Goal: Information Seeking & Learning: Learn about a topic

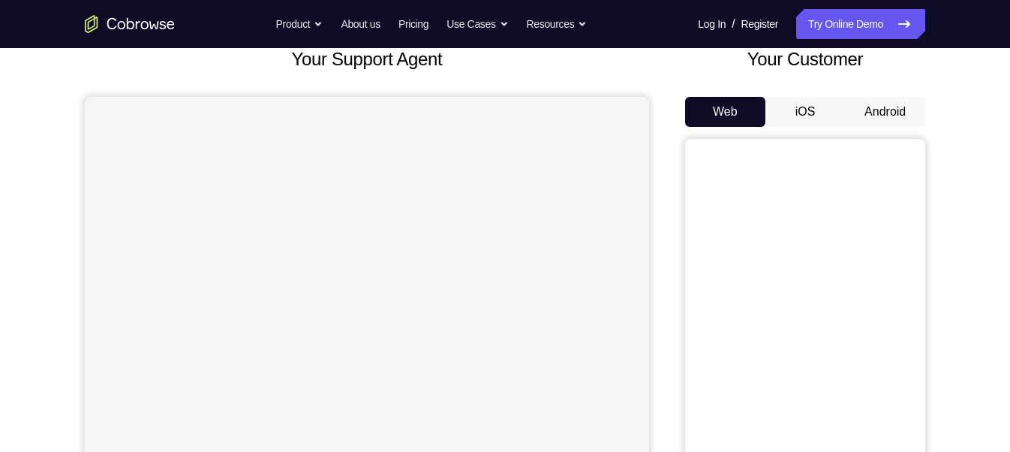
click at [893, 114] on button "Android" at bounding box center [885, 112] width 80 height 30
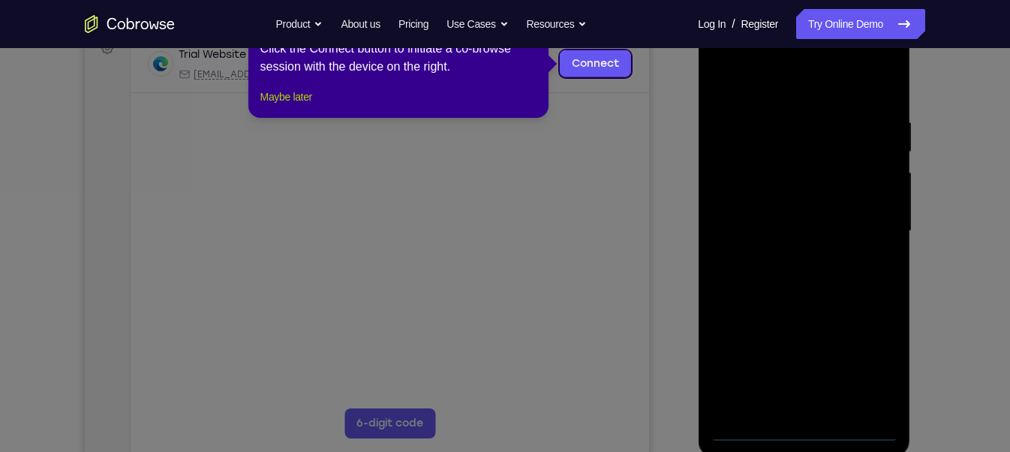
click at [279, 106] on button "Maybe later" at bounding box center [286, 97] width 52 height 18
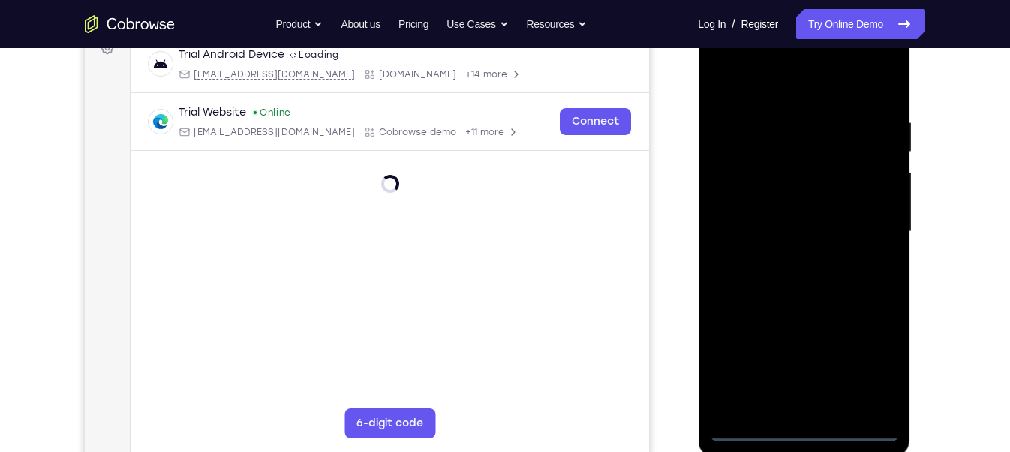
click at [803, 433] on div at bounding box center [803, 231] width 189 height 420
click at [868, 366] on div at bounding box center [803, 231] width 189 height 420
click at [778, 70] on div at bounding box center [803, 231] width 189 height 420
click at [880, 223] on div at bounding box center [803, 231] width 189 height 420
click at [782, 257] on div at bounding box center [803, 231] width 189 height 420
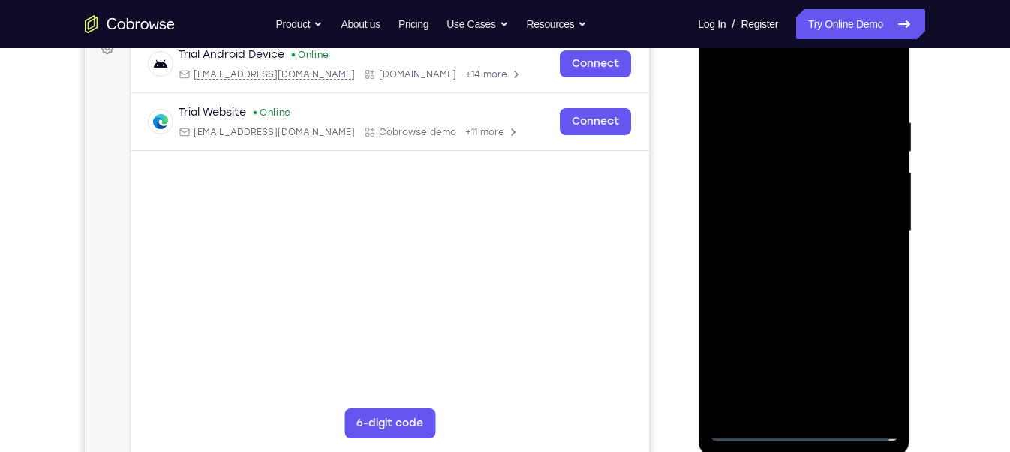
click at [772, 210] on div at bounding box center [803, 231] width 189 height 420
click at [772, 209] on div at bounding box center [803, 231] width 189 height 420
click at [774, 232] on div at bounding box center [803, 231] width 189 height 420
click at [814, 300] on div at bounding box center [803, 231] width 189 height 420
drag, startPoint x: 784, startPoint y: 78, endPoint x: 768, endPoint y: -83, distance: 162.2
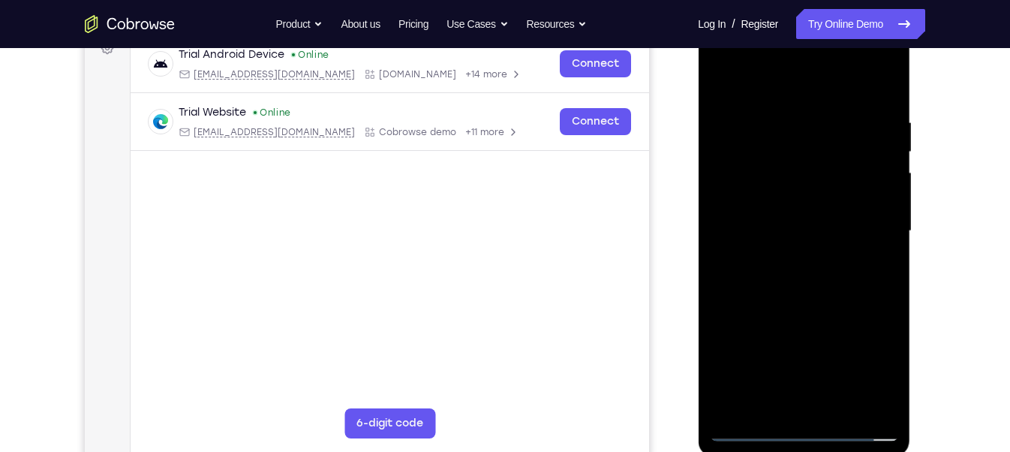
click at [768, 10] on html "Online web based iOS Simulators and Android Emulators. Run iPhone, iPad, Mobile…" at bounding box center [805, 235] width 214 height 450
click at [778, 119] on div at bounding box center [803, 231] width 189 height 420
drag, startPoint x: 819, startPoint y: 155, endPoint x: 875, endPoint y: 204, distance: 75.0
click at [875, 204] on div at bounding box center [803, 231] width 189 height 420
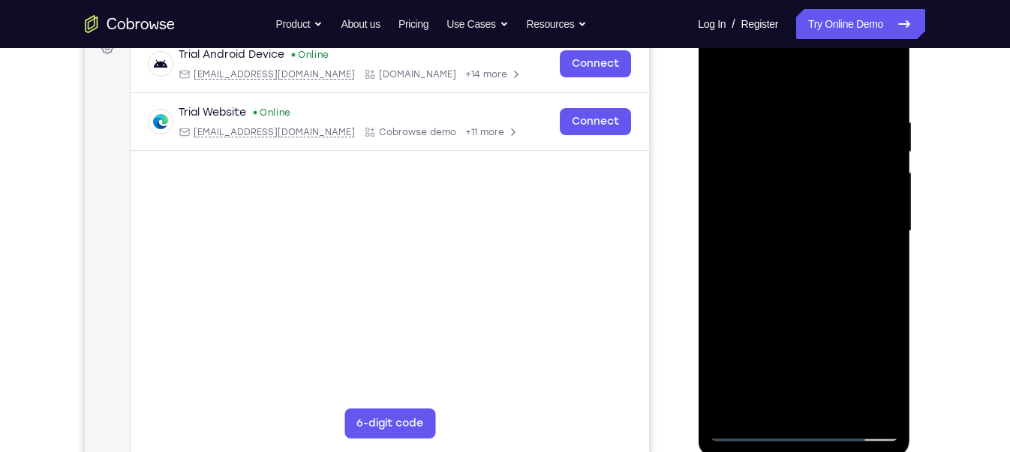
click at [887, 82] on div at bounding box center [803, 231] width 189 height 420
click at [842, 405] on div at bounding box center [803, 231] width 189 height 420
click at [799, 305] on div at bounding box center [803, 231] width 189 height 420
